Goal: Use online tool/utility: Use online tool/utility

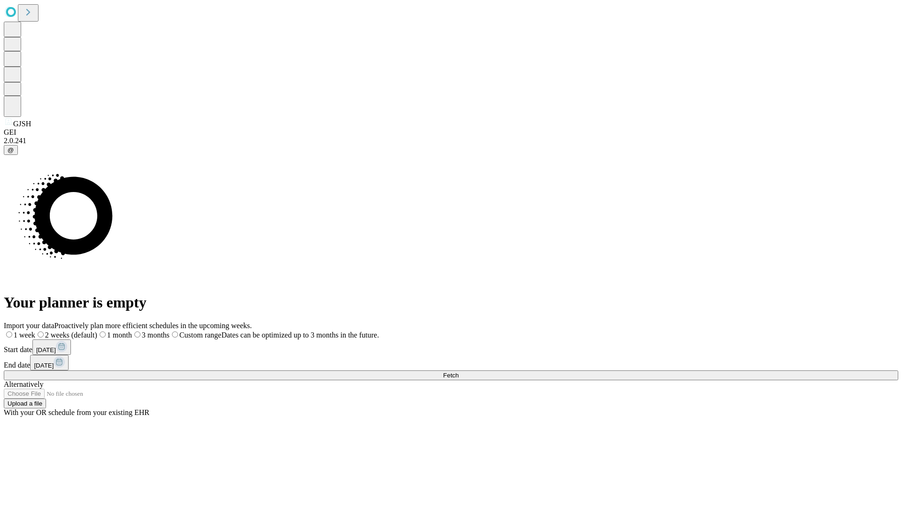
click at [459, 372] on span "Fetch" at bounding box center [451, 375] width 16 height 7
